Goal: Browse casually

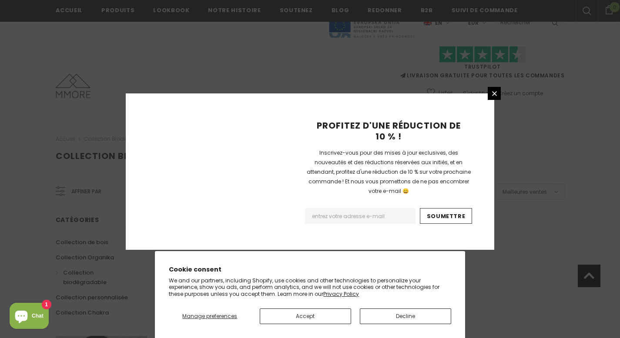
scroll to position [574, 0]
